Goal: Transaction & Acquisition: Book appointment/travel/reservation

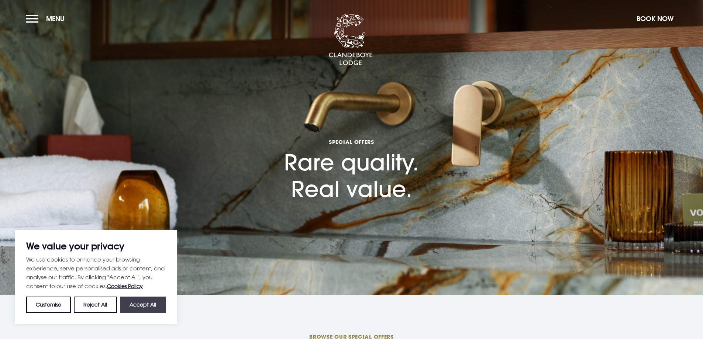
click at [135, 307] on button "Accept All" at bounding box center [143, 305] width 46 height 16
checkbox input "true"
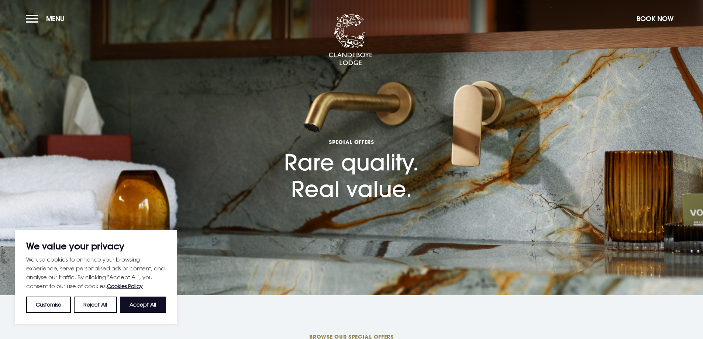
checkbox input "true"
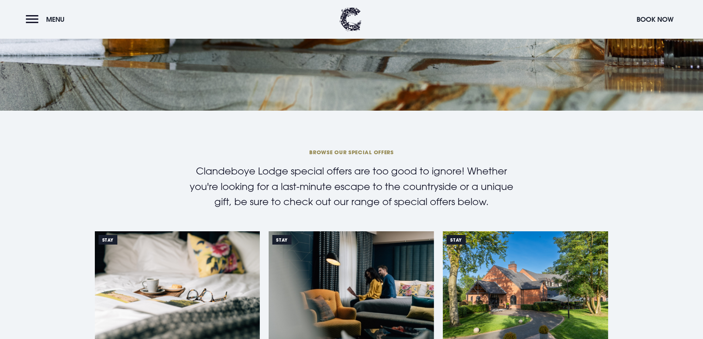
scroll to position [308, 0]
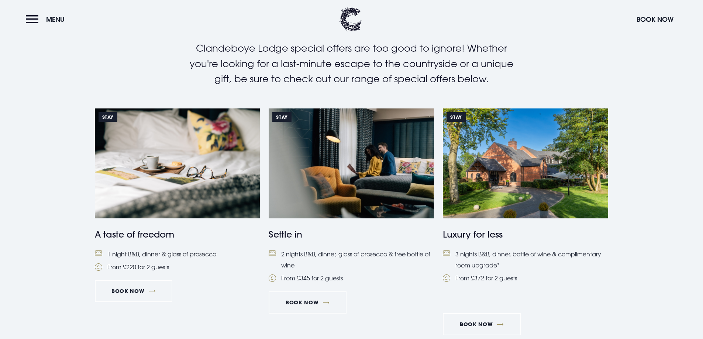
click at [165, 188] on img at bounding box center [177, 164] width 165 height 110
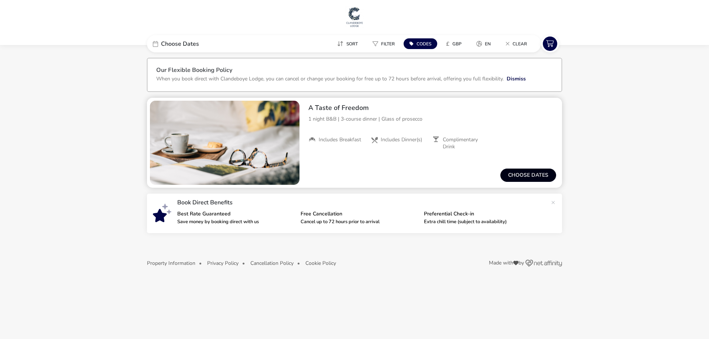
click at [518, 170] on button "Choose dates" at bounding box center [528, 175] width 56 height 13
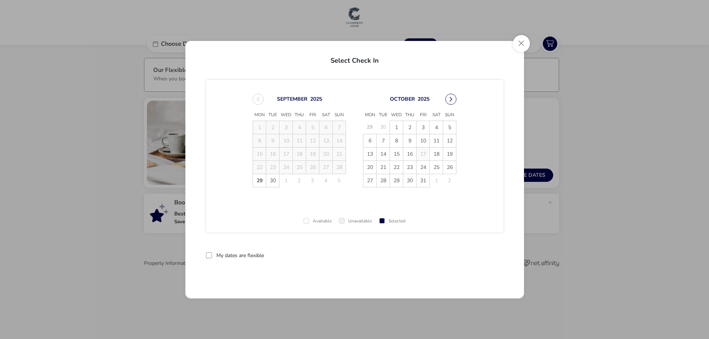
click at [450, 96] on button "Next Month" at bounding box center [450, 99] width 11 height 11
click at [422, 181] on td "28" at bounding box center [423, 180] width 13 height 13
click at [431, 181] on span "29" at bounding box center [436, 180] width 13 height 13
click at [523, 42] on button "Close" at bounding box center [521, 43] width 17 height 17
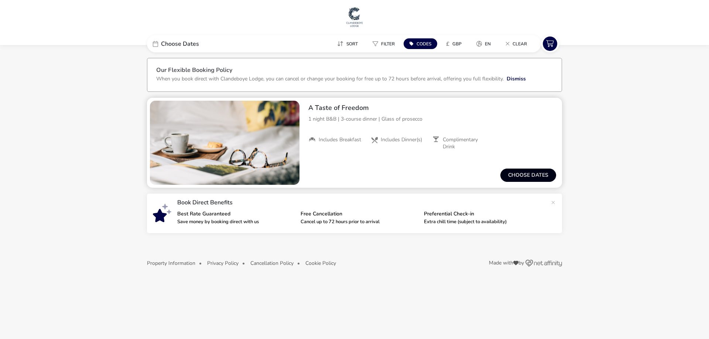
click at [525, 172] on button "Choose dates" at bounding box center [528, 175] width 56 height 13
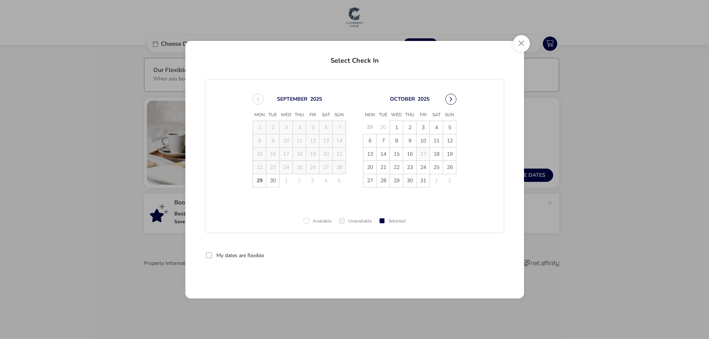
click at [454, 99] on button "Next Month" at bounding box center [450, 99] width 11 height 11
click at [454, 99] on span "October 2025 Mon Tue Wed Thu Fri Sat Sun 29 30 1 2 3 4 5 6 7 8 9 10 11 12 13 14…" at bounding box center [354, 141] width 217 height 112
click at [454, 99] on button "Next Month" at bounding box center [450, 99] width 11 height 11
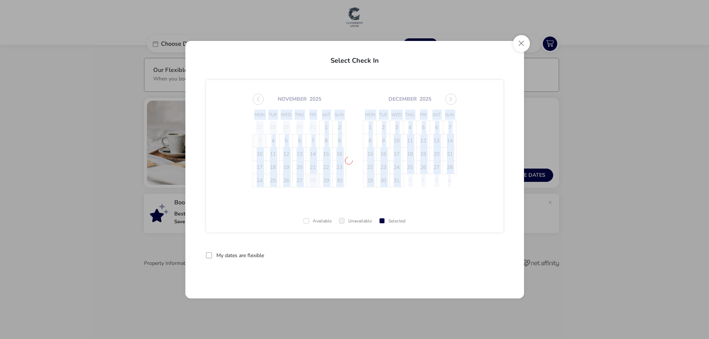
click at [454, 99] on span "November 2025 Mon Tue Wed Thu Fri Sat Sun 27 28 29 30 31 1 2 3 4 5 6 7 8 9 10 1…" at bounding box center [354, 141] width 217 height 112
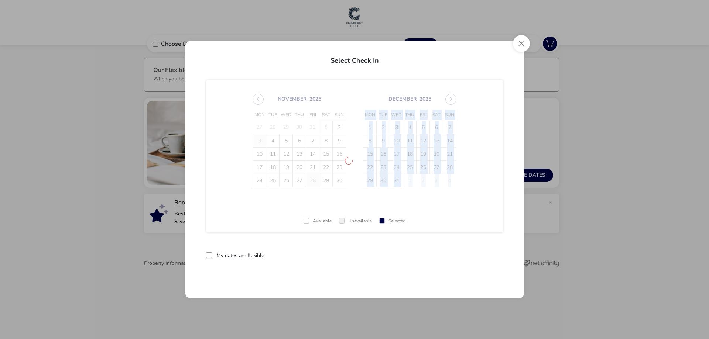
click at [454, 99] on span "November 2025 Mon Tue Wed Thu Fri Sat Sun 27 28 29 30 31 1 2 3 4 5 6 7 8 9 10 1…" at bounding box center [354, 141] width 217 height 112
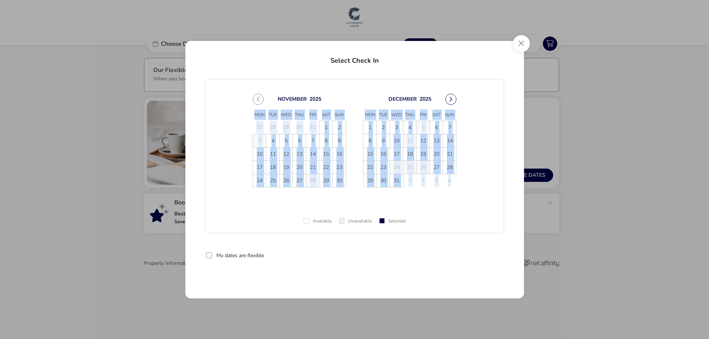
click at [451, 98] on button "Next Month" at bounding box center [450, 99] width 11 height 11
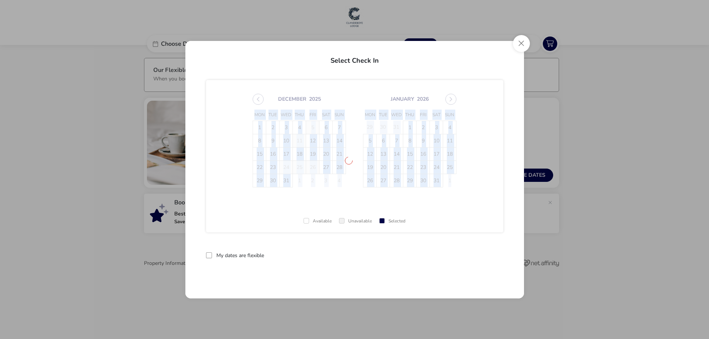
click at [451, 98] on span "December 2025 Mon Tue Wed Thu Fri Sat Sun 1 2 3 4 5 6 7 8 9 10 11 12 13 14 15 1…" at bounding box center [354, 141] width 217 height 112
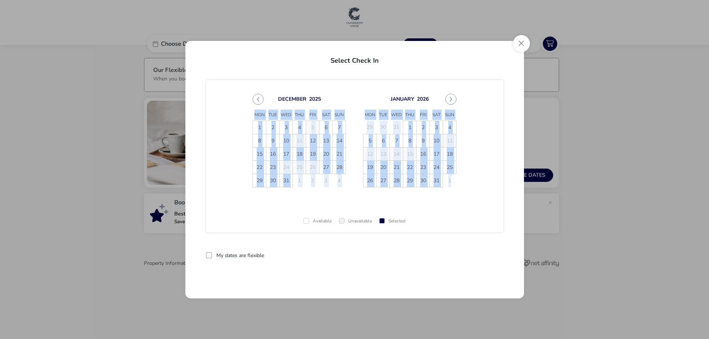
click at [451, 98] on button "Next Month" at bounding box center [450, 99] width 11 height 11
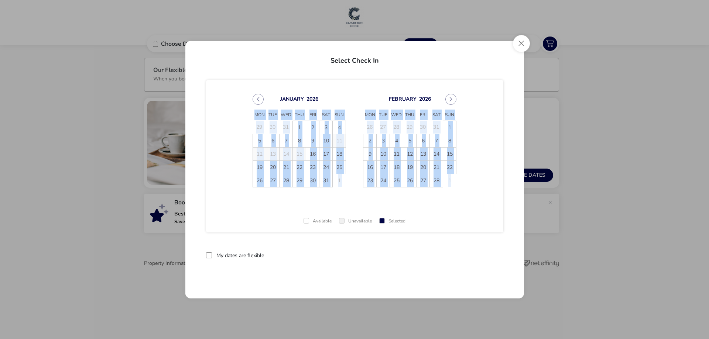
click at [451, 98] on button "Next Month" at bounding box center [450, 99] width 11 height 11
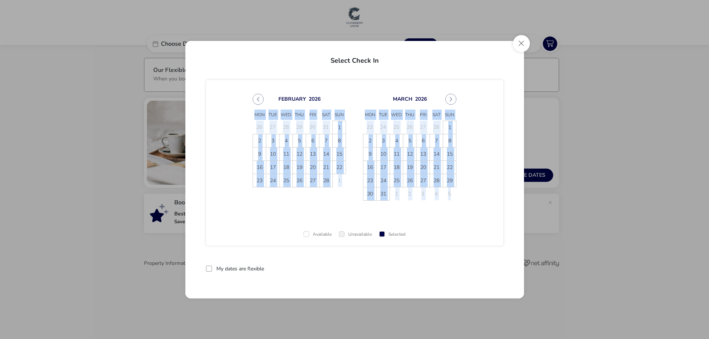
click at [451, 98] on button "Next Month" at bounding box center [450, 99] width 11 height 11
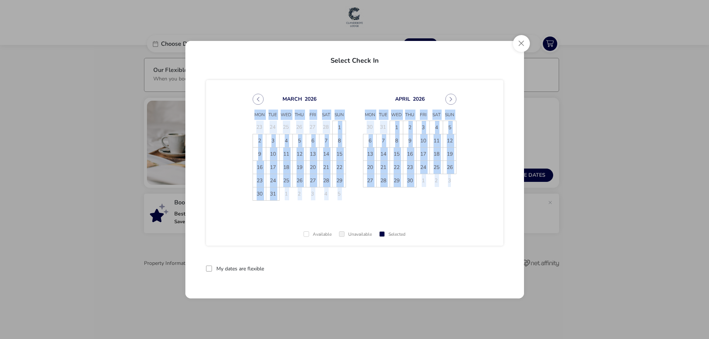
click at [451, 98] on button "Next Month" at bounding box center [450, 99] width 11 height 11
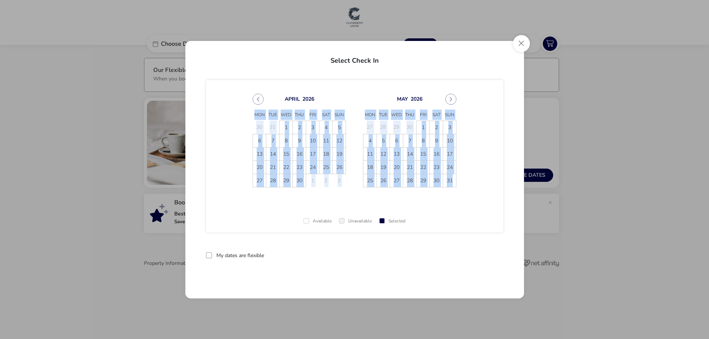
click at [451, 98] on button "Next Month" at bounding box center [450, 99] width 11 height 11
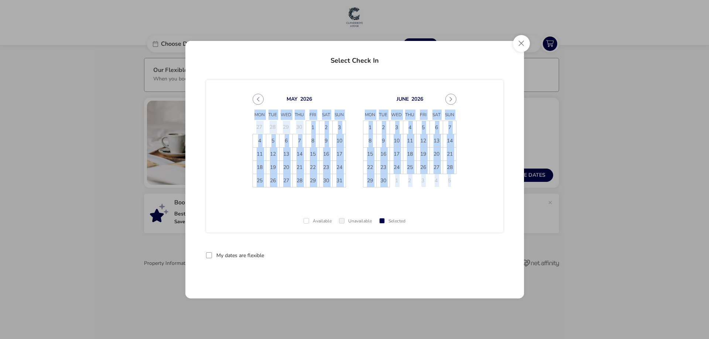
click at [451, 98] on button "Next Month" at bounding box center [450, 99] width 11 height 11
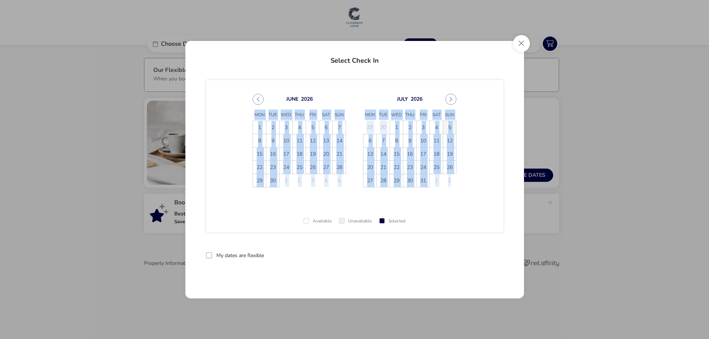
click at [450, 129] on span "5" at bounding box center [449, 127] width 13 height 13
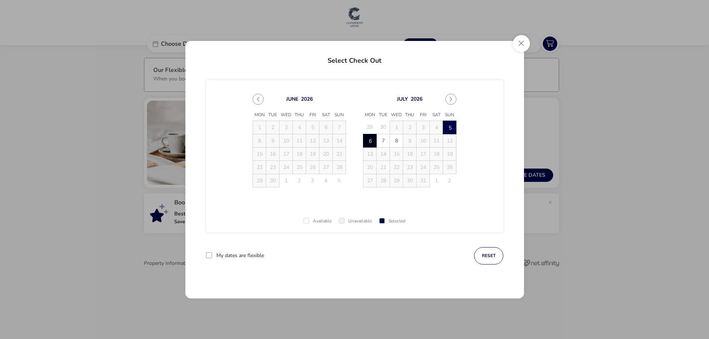
click at [368, 143] on span "6" at bounding box center [369, 140] width 13 height 13
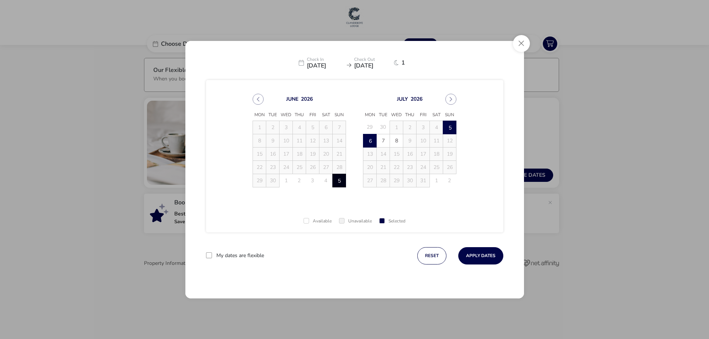
drag, startPoint x: 476, startPoint y: 255, endPoint x: 376, endPoint y: 221, distance: 105.6
click at [476, 255] on button "Apply Dates" at bounding box center [480, 255] width 45 height 17
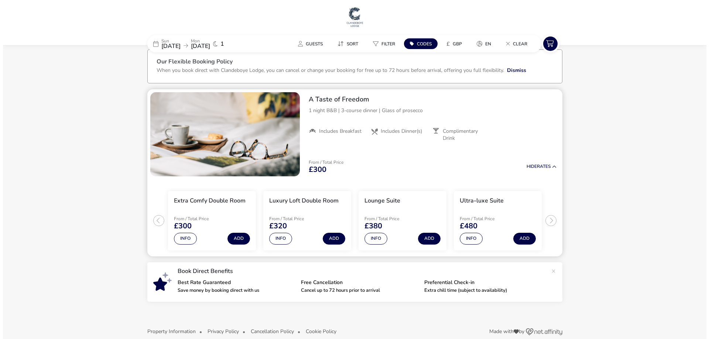
scroll to position [20, 0]
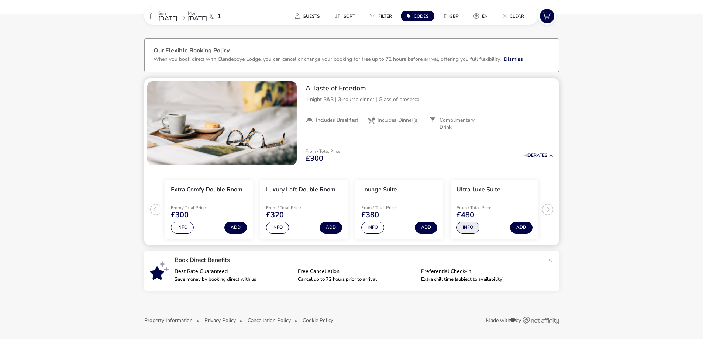
click at [457, 230] on button "Info" at bounding box center [468, 228] width 23 height 12
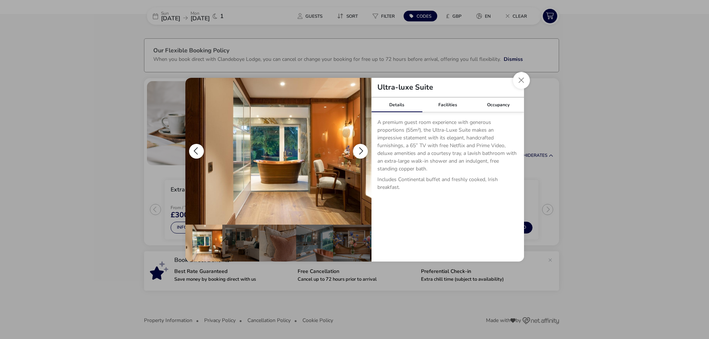
click at [358, 150] on button "details" at bounding box center [360, 151] width 15 height 15
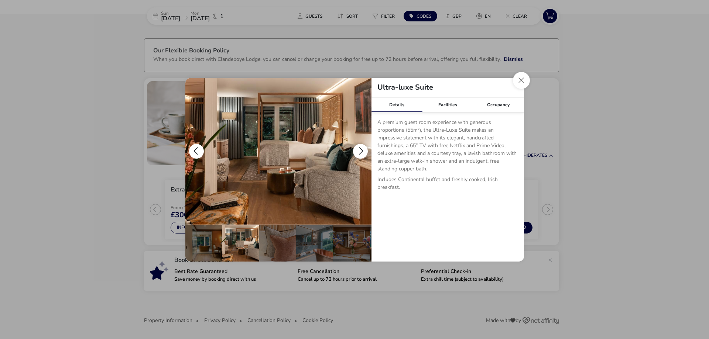
click at [358, 150] on button "details" at bounding box center [360, 151] width 15 height 15
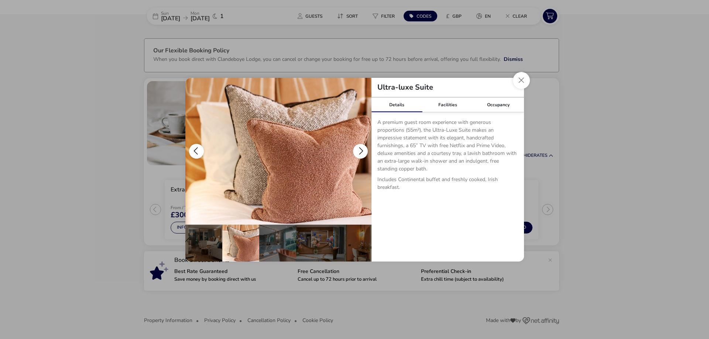
click at [358, 150] on button "details" at bounding box center [360, 151] width 15 height 15
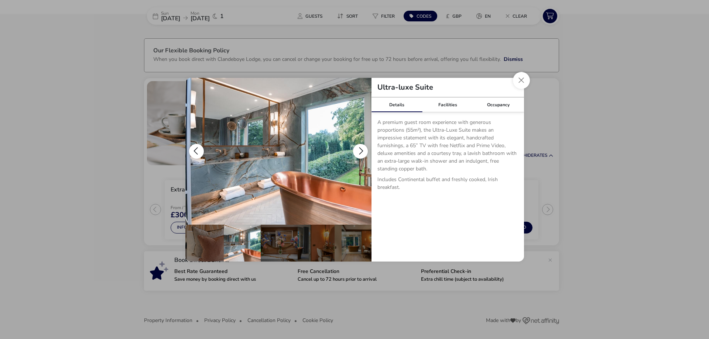
click at [358, 150] on button "details" at bounding box center [360, 151] width 15 height 15
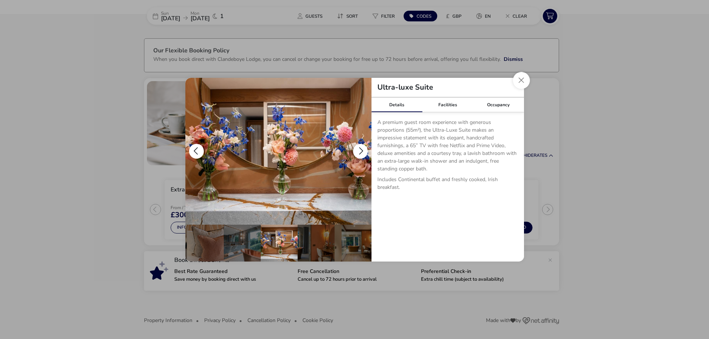
click at [358, 150] on button "details" at bounding box center [360, 151] width 15 height 15
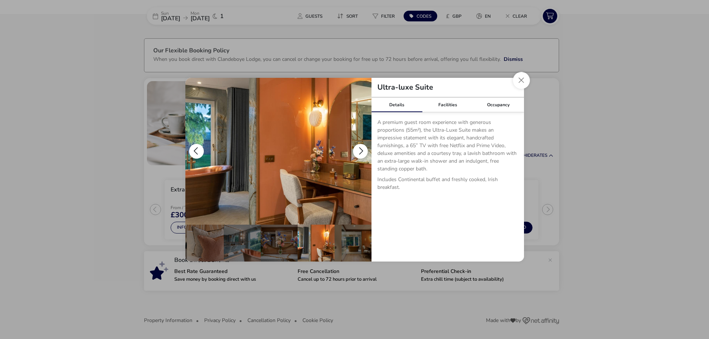
click at [358, 150] on button "details" at bounding box center [360, 151] width 15 height 15
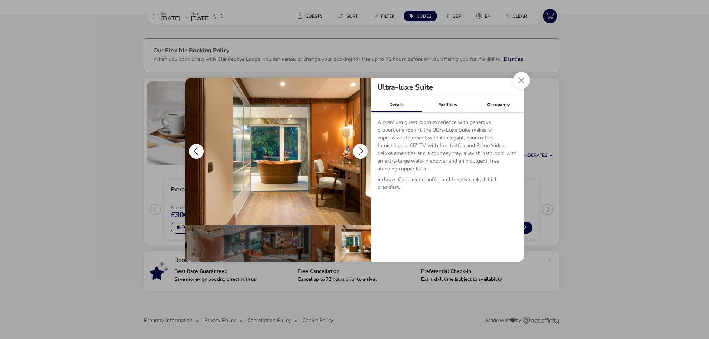
click at [358, 150] on button "details" at bounding box center [360, 151] width 15 height 15
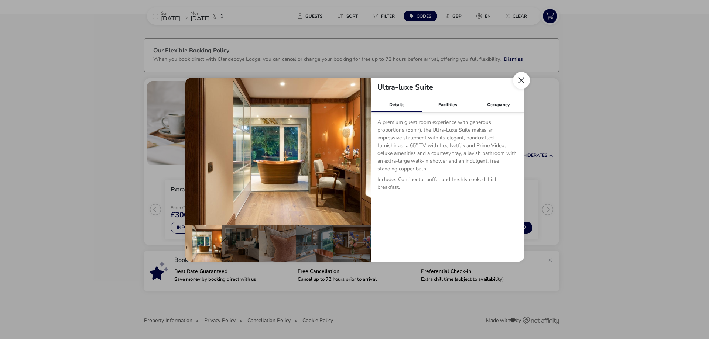
click at [520, 81] on button "Close dialog" at bounding box center [521, 80] width 17 height 17
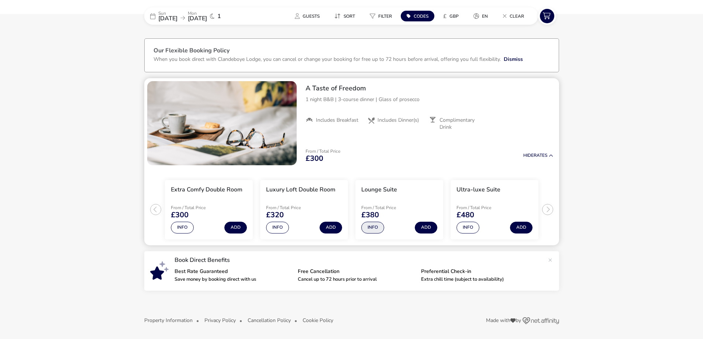
click at [369, 228] on button "Info" at bounding box center [373, 228] width 23 height 12
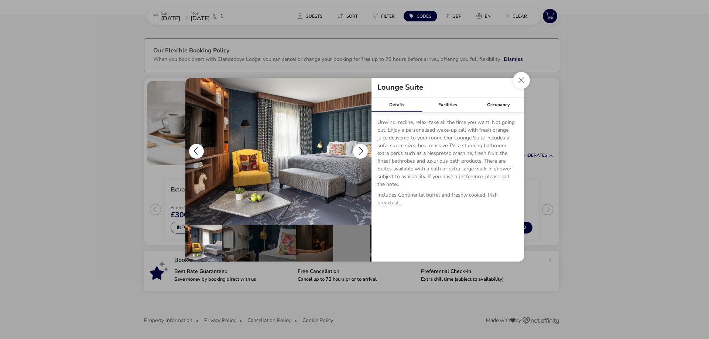
click at [361, 148] on button "details" at bounding box center [360, 151] width 15 height 15
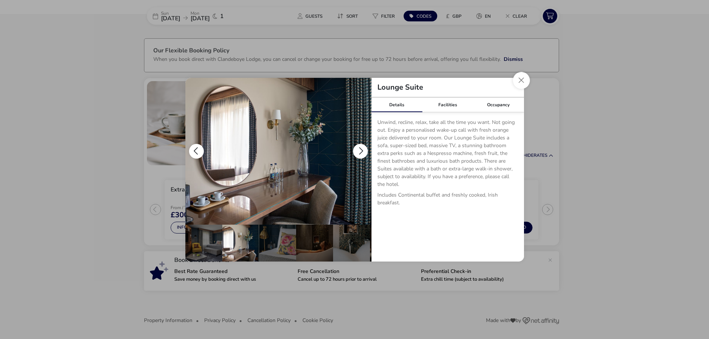
click at [347, 198] on img "details" at bounding box center [278, 151] width 186 height 147
click at [364, 152] on button "details" at bounding box center [360, 151] width 15 height 15
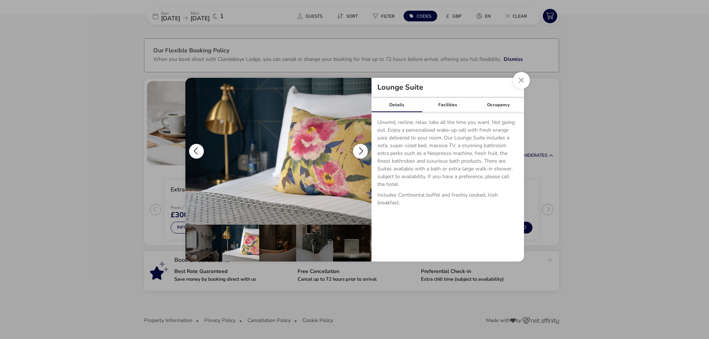
click at [364, 152] on button "details" at bounding box center [360, 151] width 15 height 15
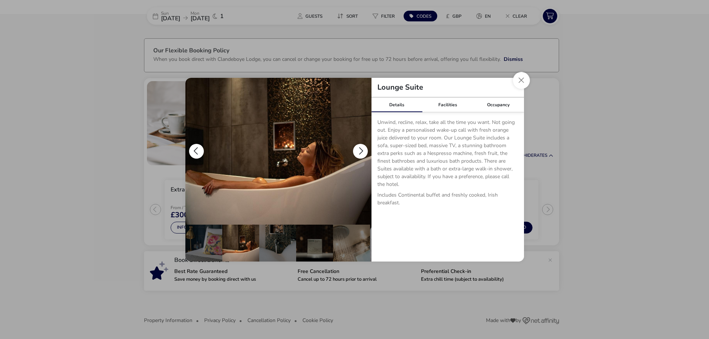
click at [364, 152] on button "details" at bounding box center [360, 151] width 15 height 15
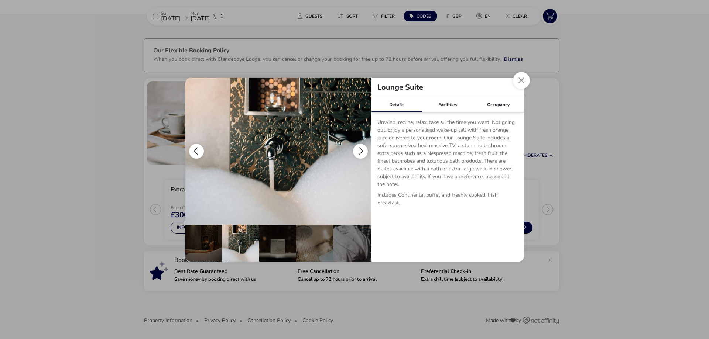
click at [364, 152] on button "details" at bounding box center [360, 151] width 15 height 15
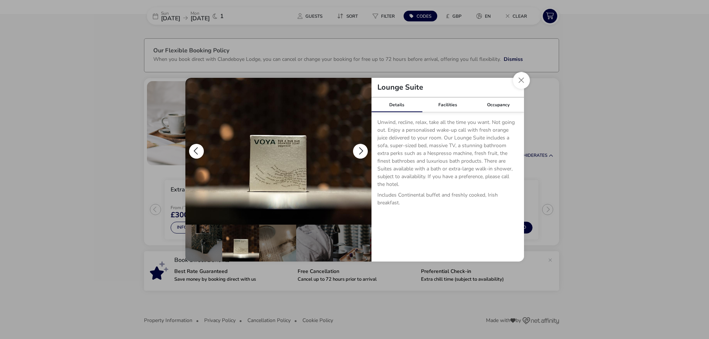
click at [364, 152] on button "details" at bounding box center [360, 151] width 15 height 15
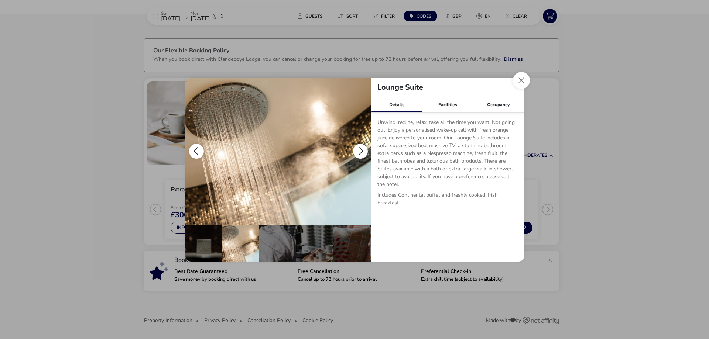
click at [364, 152] on button "details" at bounding box center [360, 151] width 15 height 15
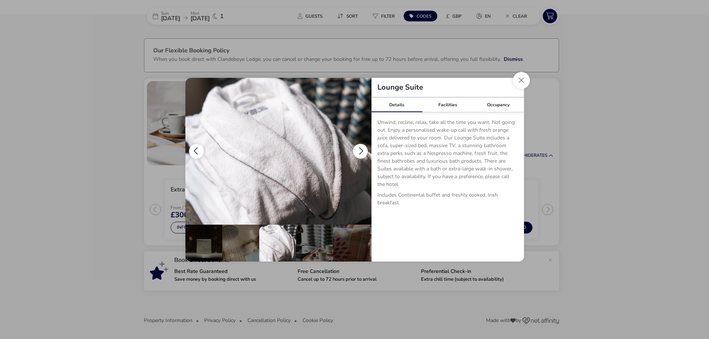
scroll to position [0, 220]
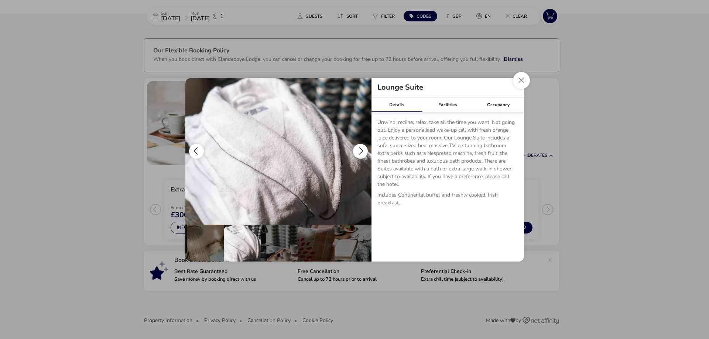
click at [364, 152] on button "details" at bounding box center [360, 151] width 15 height 15
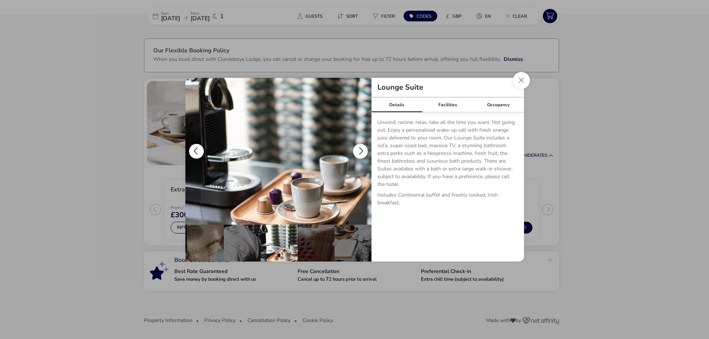
click at [364, 152] on button "details" at bounding box center [360, 151] width 15 height 15
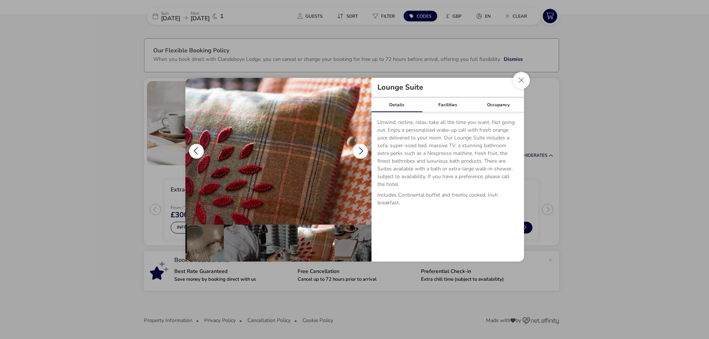
click at [364, 152] on button "details" at bounding box center [360, 151] width 15 height 15
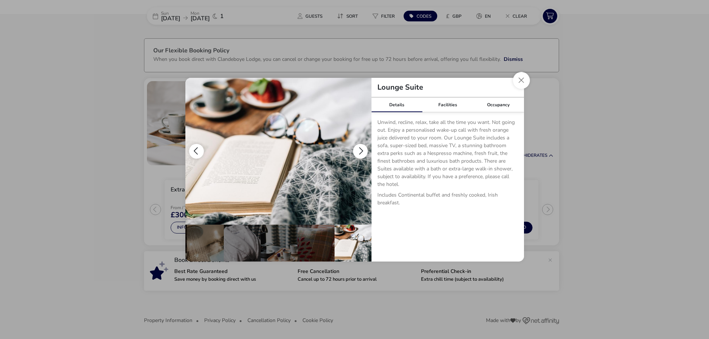
click at [364, 152] on button "details" at bounding box center [360, 151] width 15 height 15
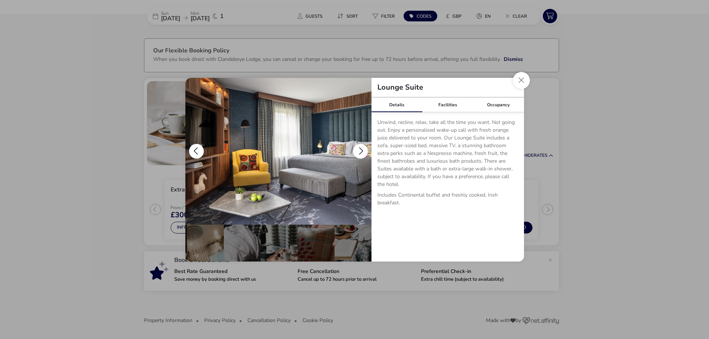
scroll to position [0, 0]
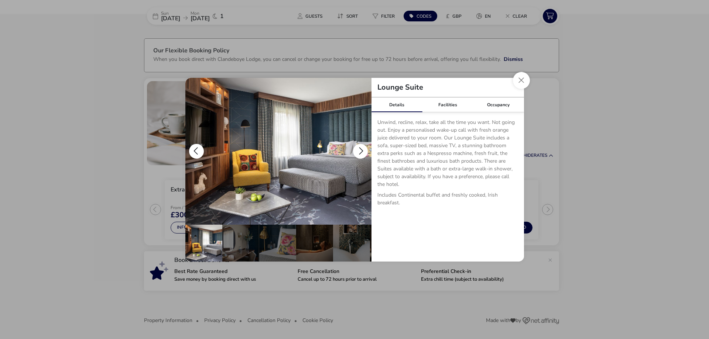
click at [364, 152] on button "details" at bounding box center [360, 151] width 15 height 15
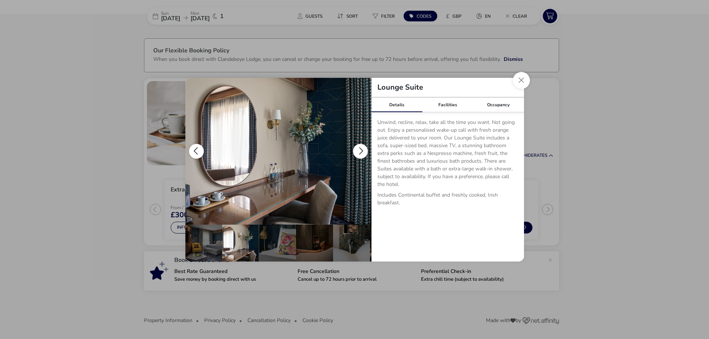
click at [364, 152] on button "details" at bounding box center [360, 151] width 15 height 15
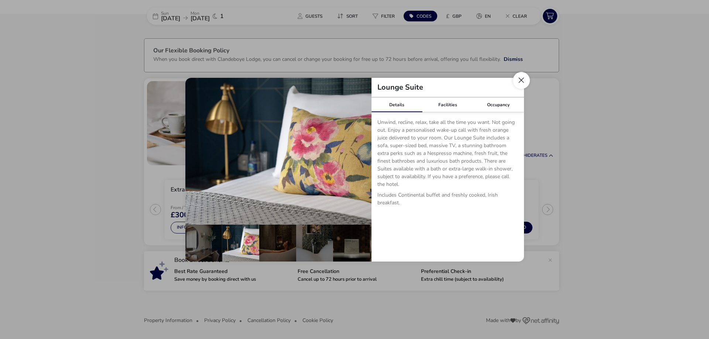
click at [525, 82] on button "Close dialog" at bounding box center [521, 80] width 17 height 17
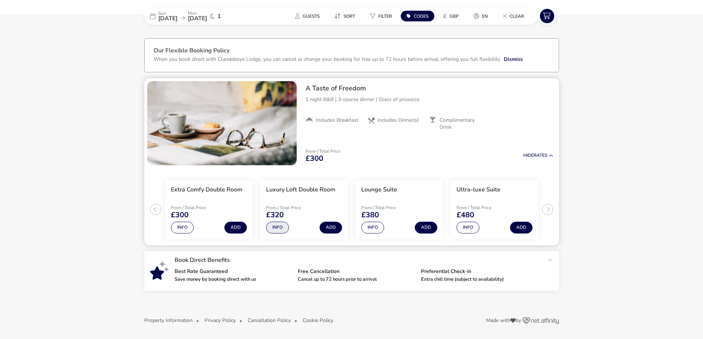
click at [280, 229] on button "Info" at bounding box center [277, 228] width 23 height 12
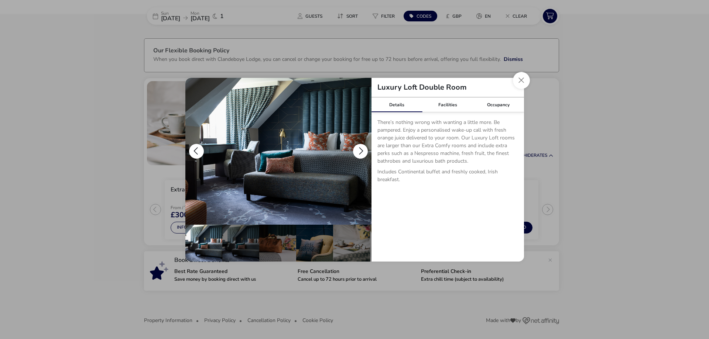
click at [358, 152] on button "details" at bounding box center [360, 151] width 15 height 15
click at [361, 149] on button "details" at bounding box center [360, 151] width 15 height 15
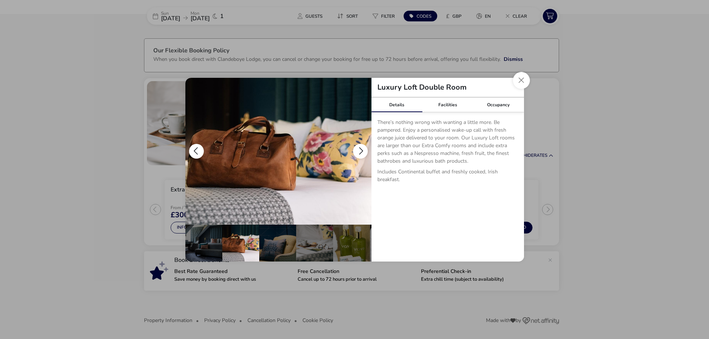
click at [361, 149] on button "details" at bounding box center [360, 151] width 15 height 15
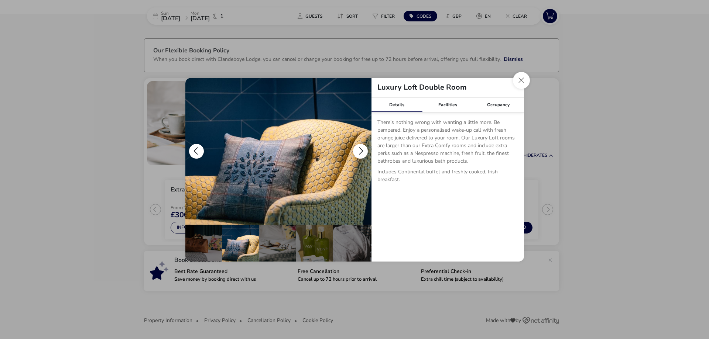
click at [361, 149] on button "details" at bounding box center [360, 151] width 15 height 15
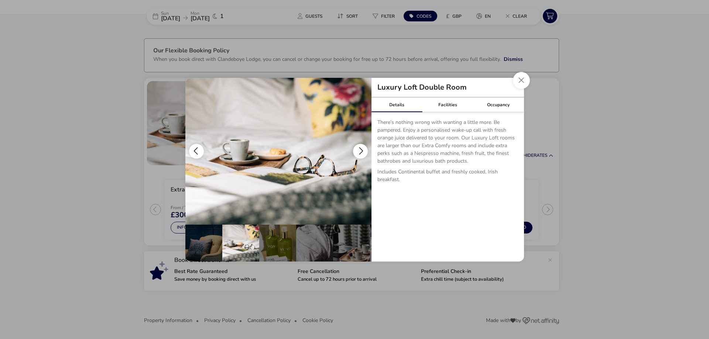
click at [361, 149] on button "details" at bounding box center [360, 151] width 15 height 15
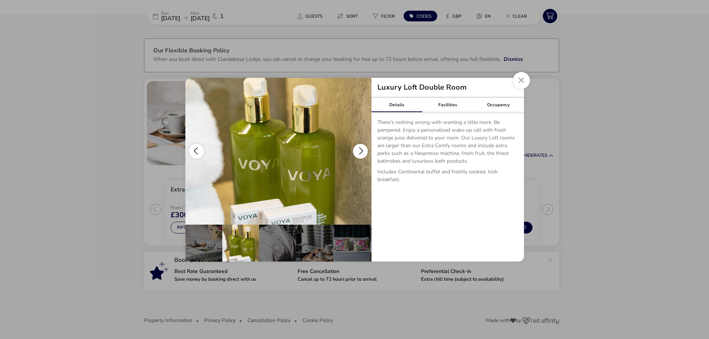
click at [361, 149] on button "details" at bounding box center [360, 151] width 15 height 15
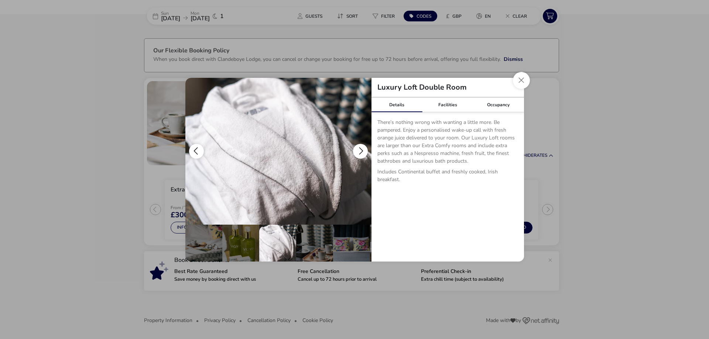
scroll to position [0, 183]
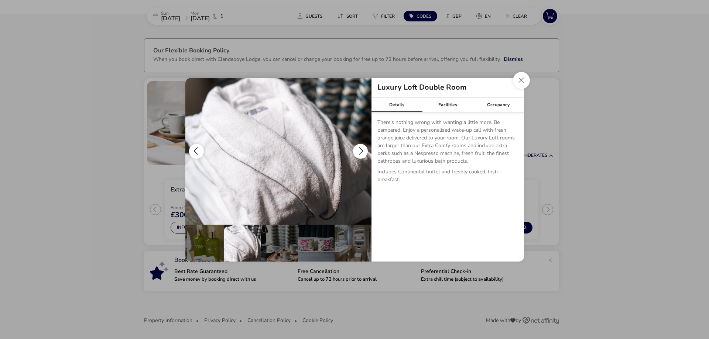
click at [361, 149] on button "details" at bounding box center [360, 151] width 15 height 15
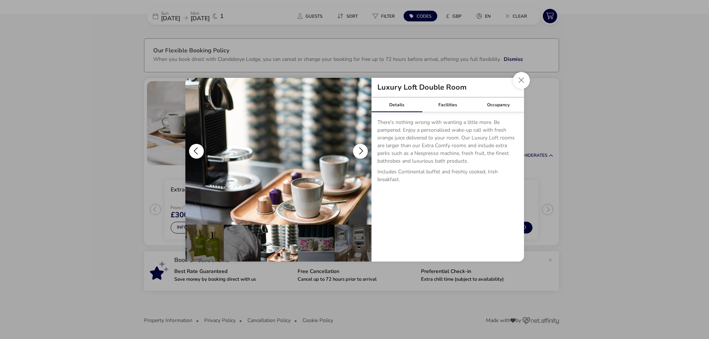
click at [361, 149] on button "details" at bounding box center [360, 151] width 15 height 15
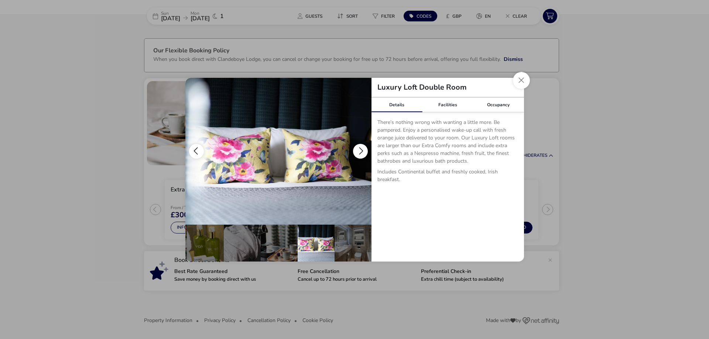
click at [361, 149] on button "details" at bounding box center [360, 151] width 15 height 15
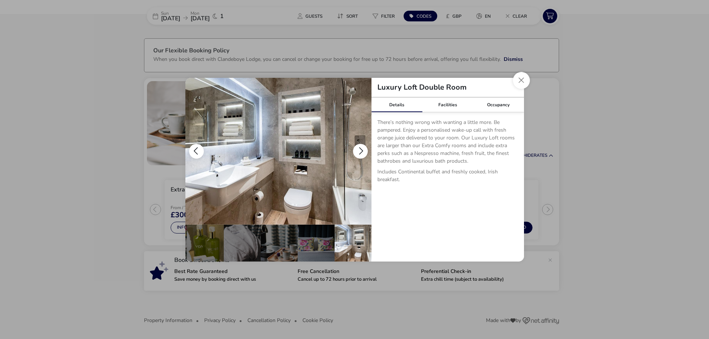
click at [361, 149] on button "details" at bounding box center [360, 151] width 15 height 15
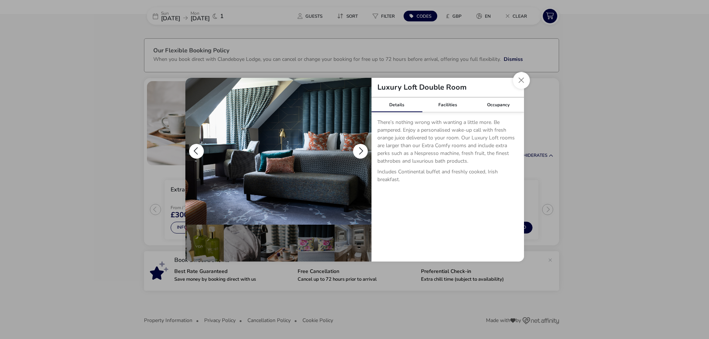
scroll to position [0, 0]
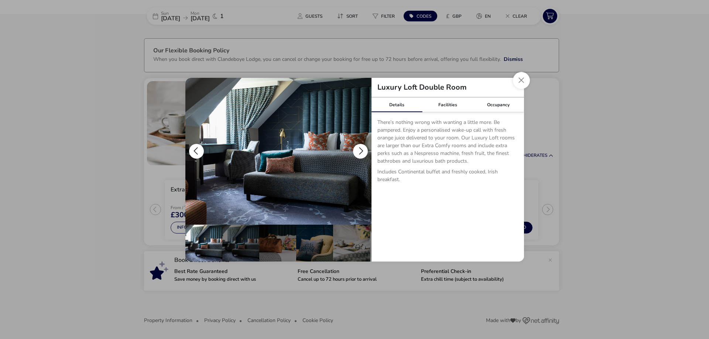
click at [361, 149] on button "details" at bounding box center [360, 151] width 15 height 15
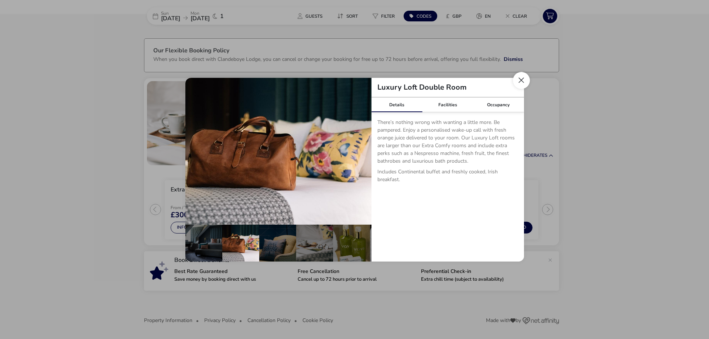
click at [523, 79] on button "Close dialog" at bounding box center [521, 80] width 17 height 17
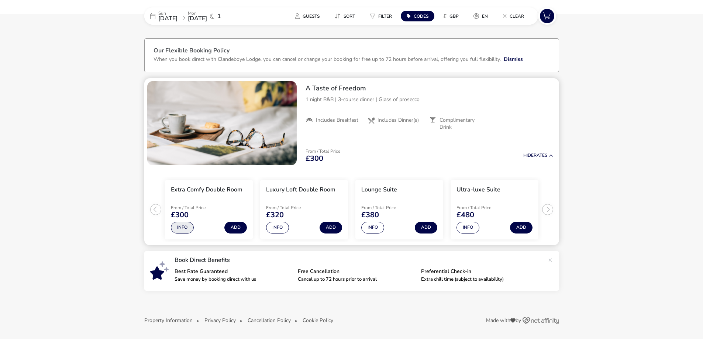
click at [182, 232] on button "Info" at bounding box center [182, 228] width 23 height 12
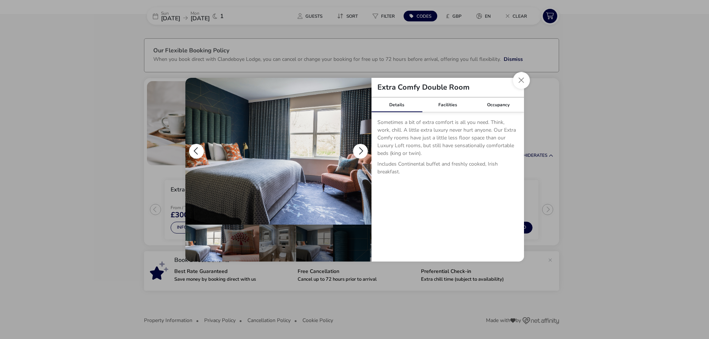
click at [356, 148] on button "details" at bounding box center [360, 151] width 15 height 15
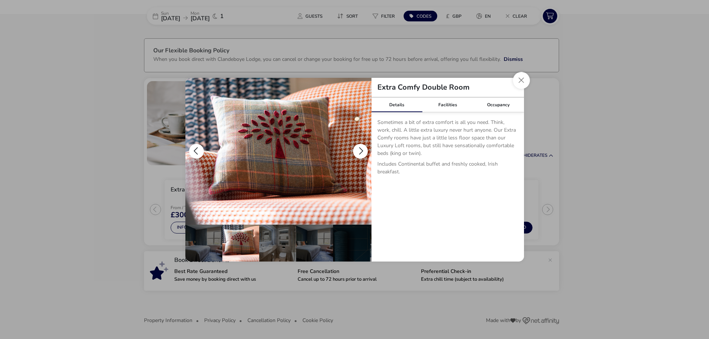
click at [357, 148] on button "details" at bounding box center [360, 151] width 15 height 15
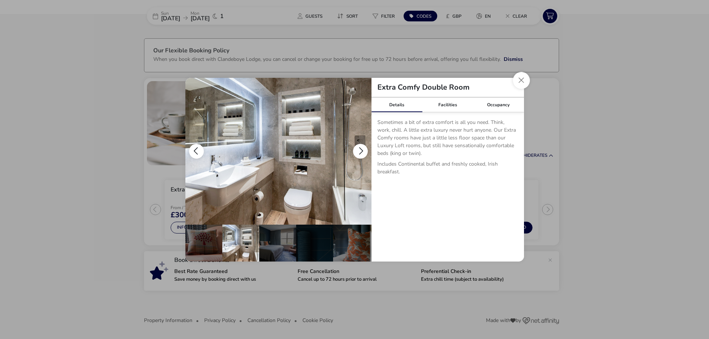
click at [357, 148] on button "details" at bounding box center [360, 151] width 15 height 15
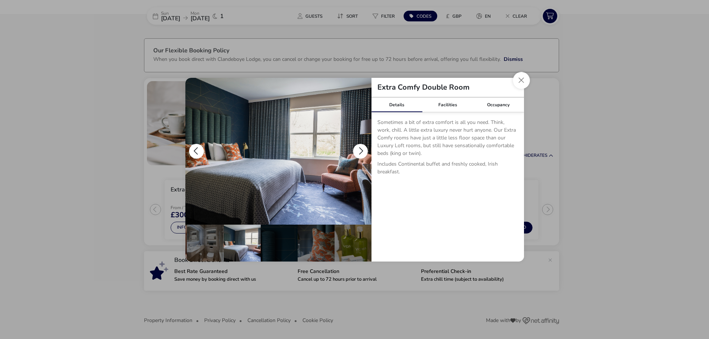
click at [357, 148] on button "details" at bounding box center [360, 151] width 15 height 15
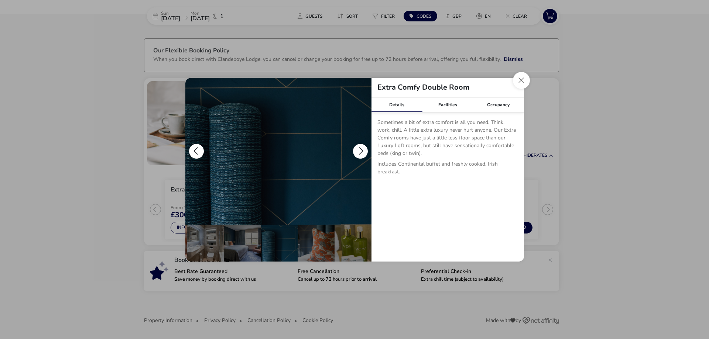
click at [357, 148] on button "details" at bounding box center [360, 151] width 15 height 15
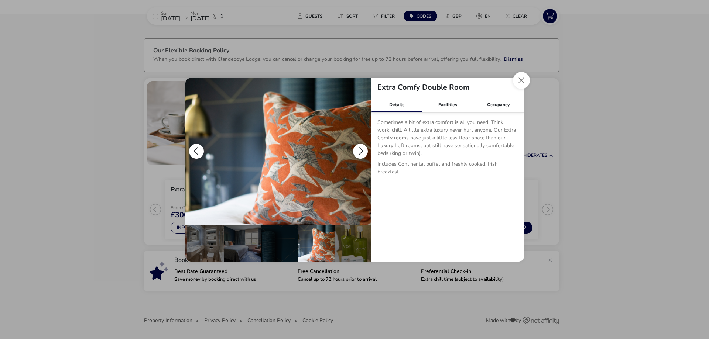
click at [357, 148] on button "details" at bounding box center [360, 151] width 15 height 15
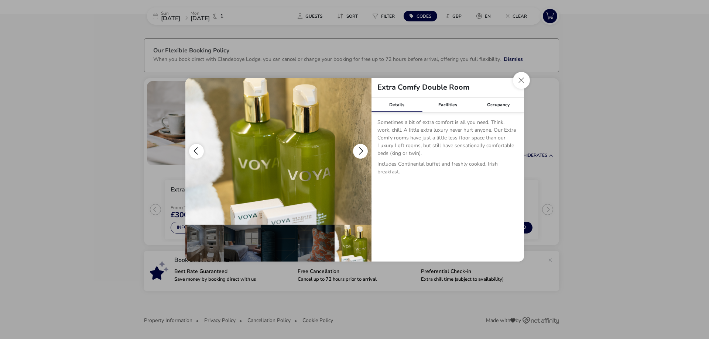
click at [357, 149] on button "details" at bounding box center [360, 151] width 15 height 15
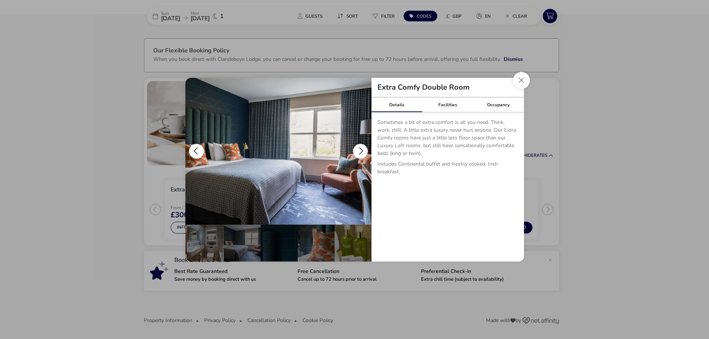
scroll to position [0, 0]
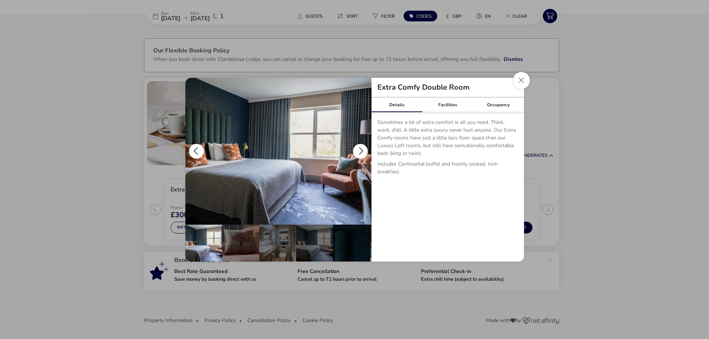
click at [357, 149] on button "details" at bounding box center [360, 151] width 15 height 15
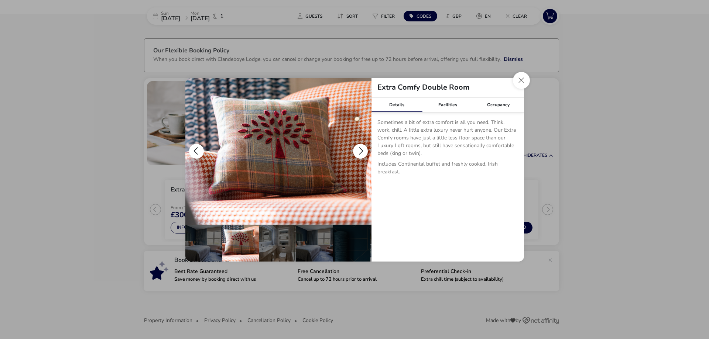
click at [357, 149] on button "details" at bounding box center [360, 151] width 15 height 15
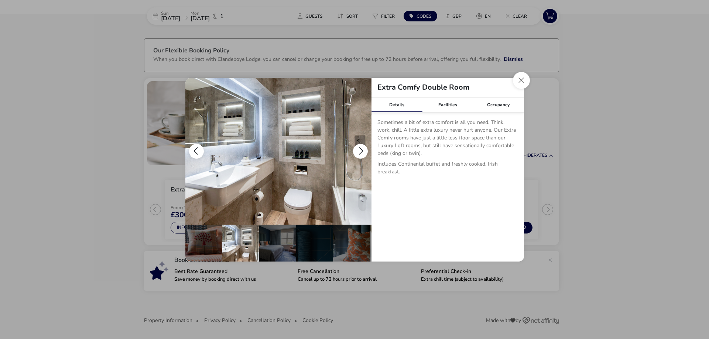
click at [357, 149] on button "details" at bounding box center [360, 151] width 15 height 15
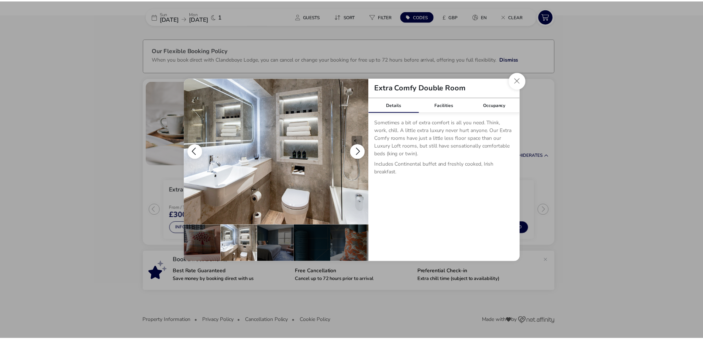
scroll to position [0, 72]
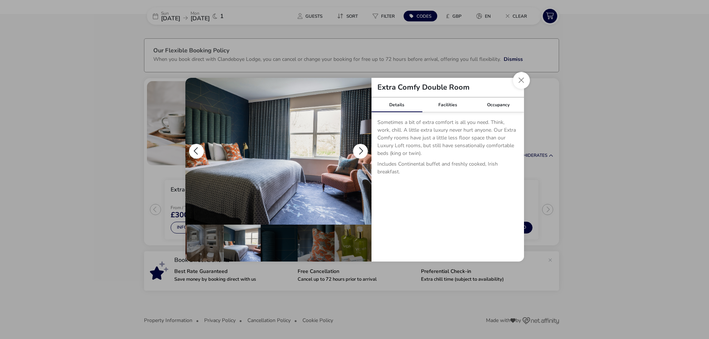
click at [357, 149] on button "details" at bounding box center [360, 151] width 15 height 15
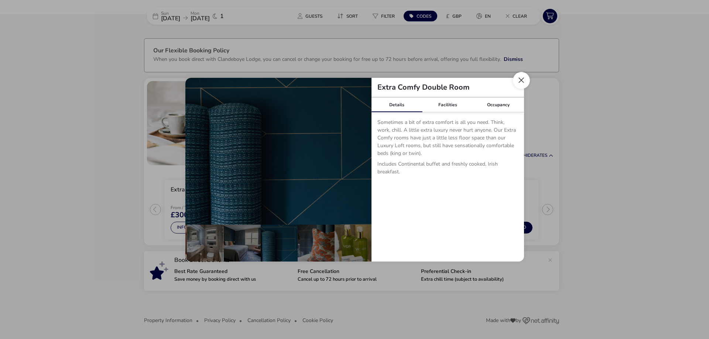
click at [519, 78] on button "Close dialog" at bounding box center [521, 80] width 17 height 17
